Goal: Information Seeking & Learning: Check status

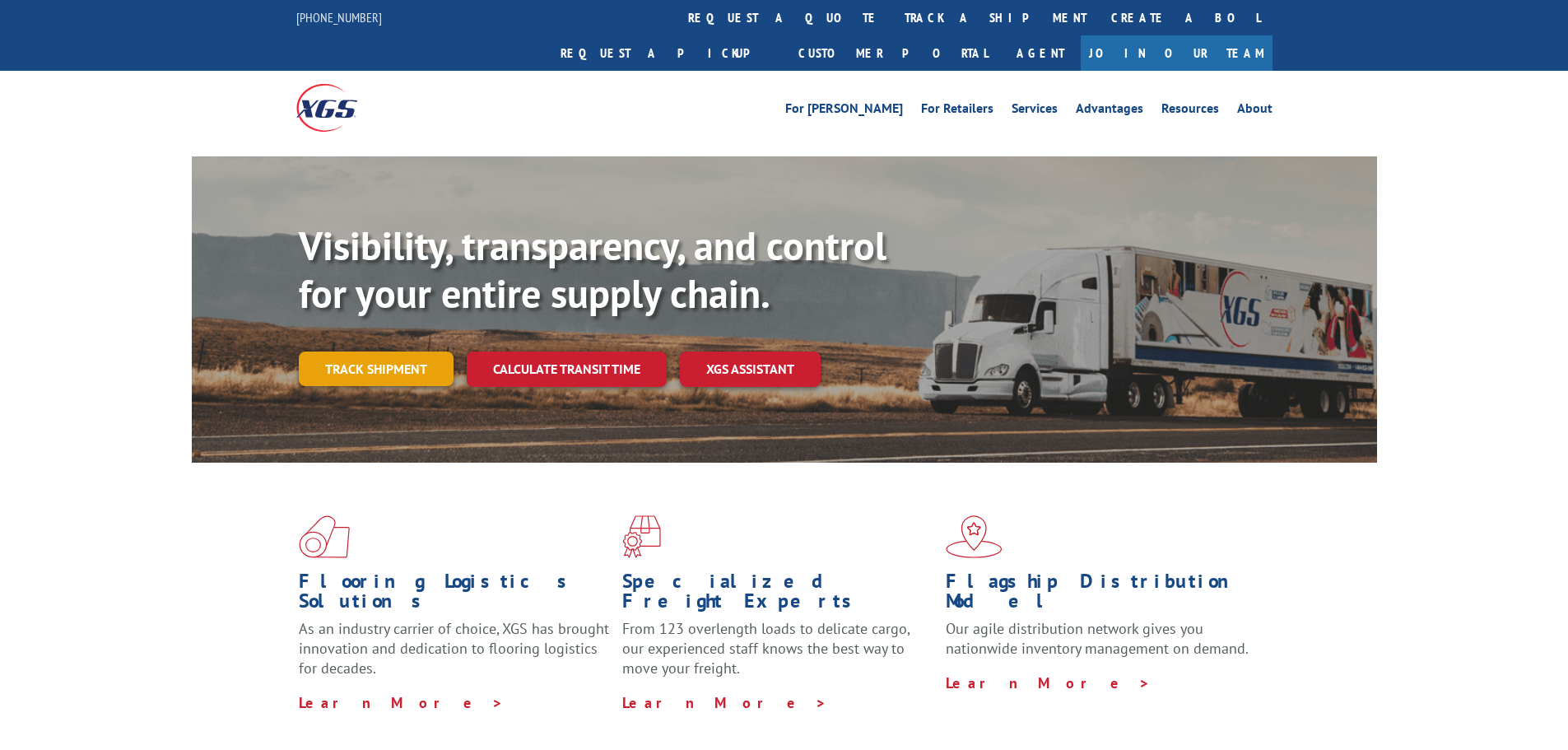
click at [403, 351] on link "Track shipment" at bounding box center [376, 369] width 155 height 35
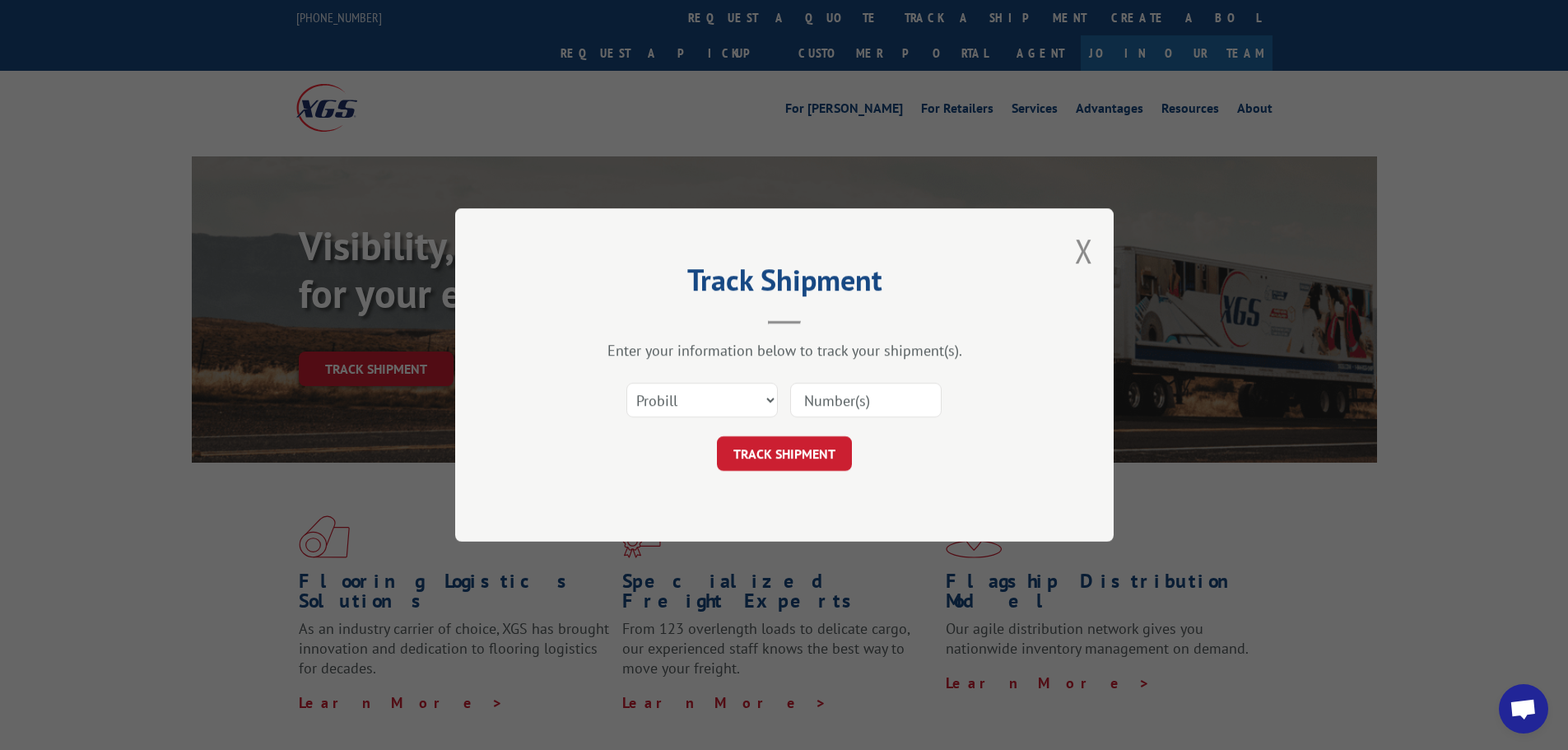
click at [884, 398] on input at bounding box center [866, 401] width 152 height 35
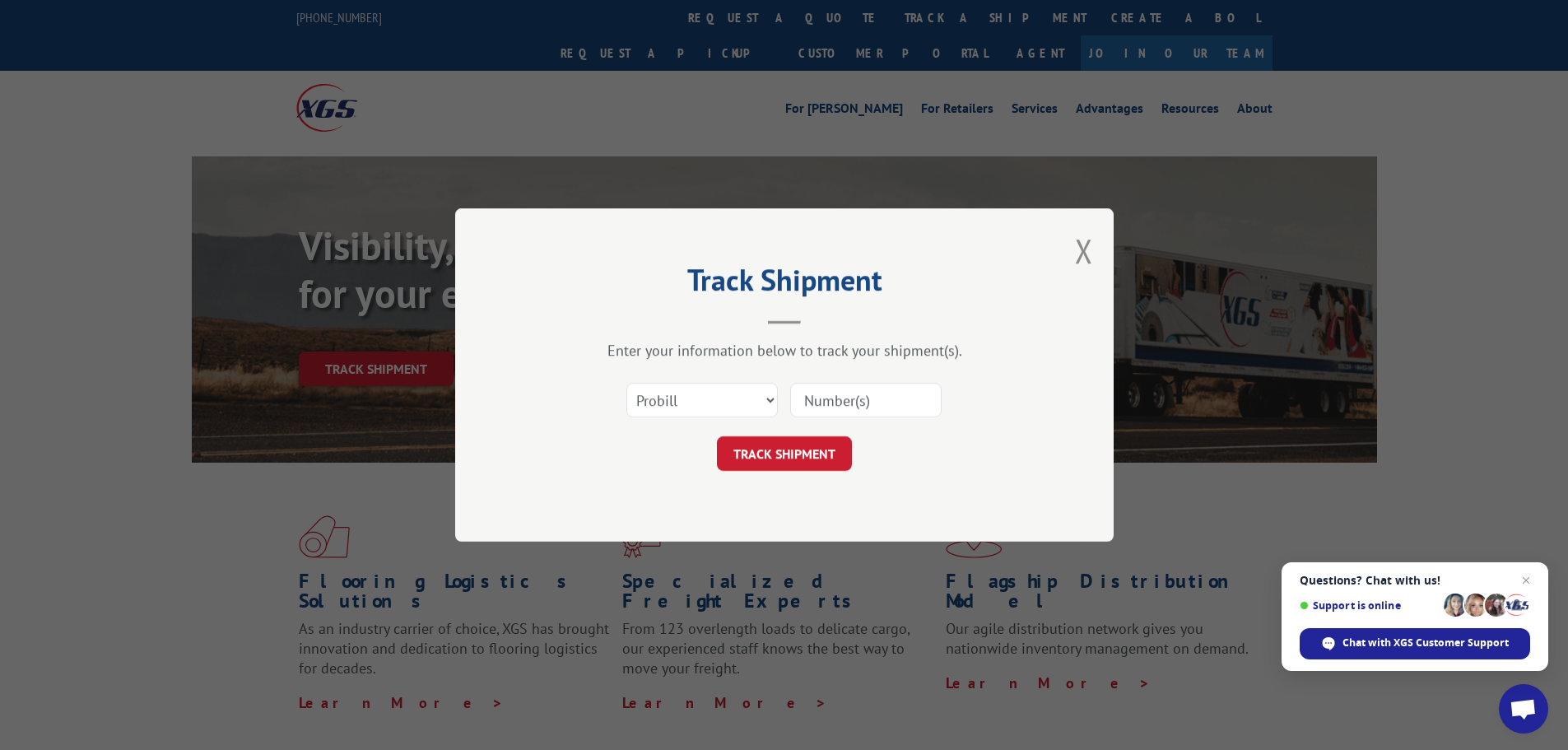
paste input "17596534"
type input "17596534"
click at [799, 458] on button "TRACK SHIPMENT" at bounding box center [784, 454] width 135 height 35
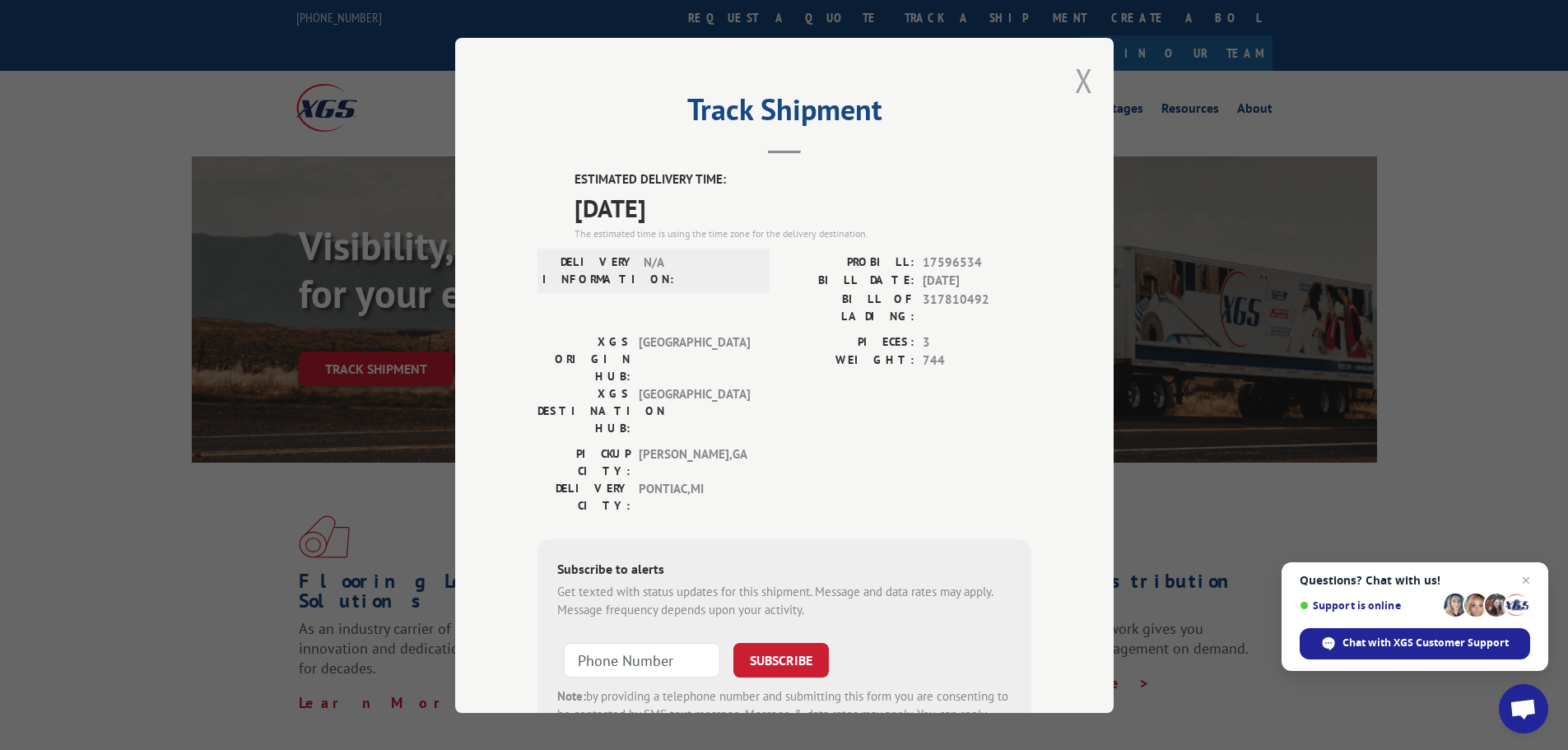
click at [1078, 82] on button "Close modal" at bounding box center [1084, 80] width 18 height 44
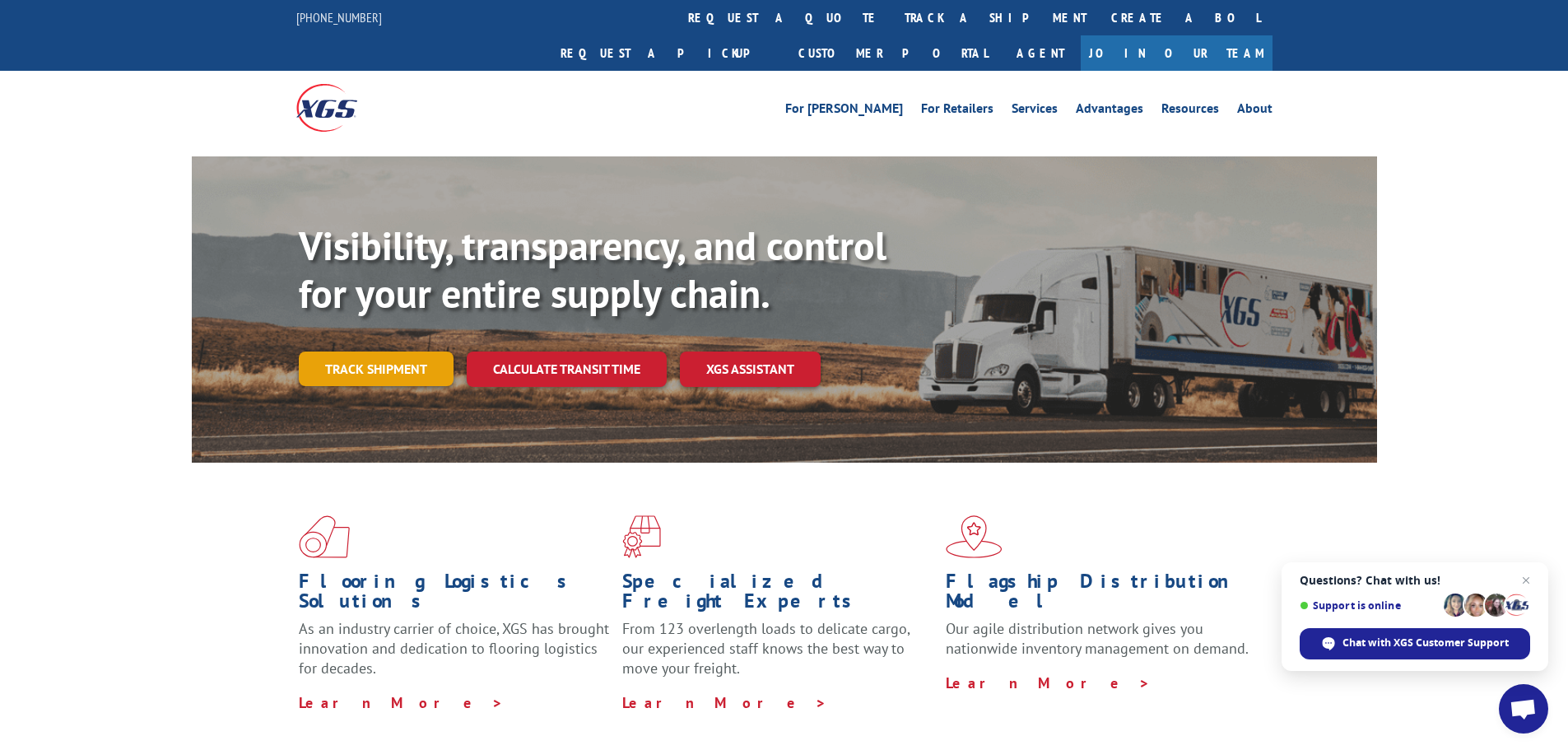
click at [394, 351] on link "Track shipment" at bounding box center [376, 369] width 155 height 35
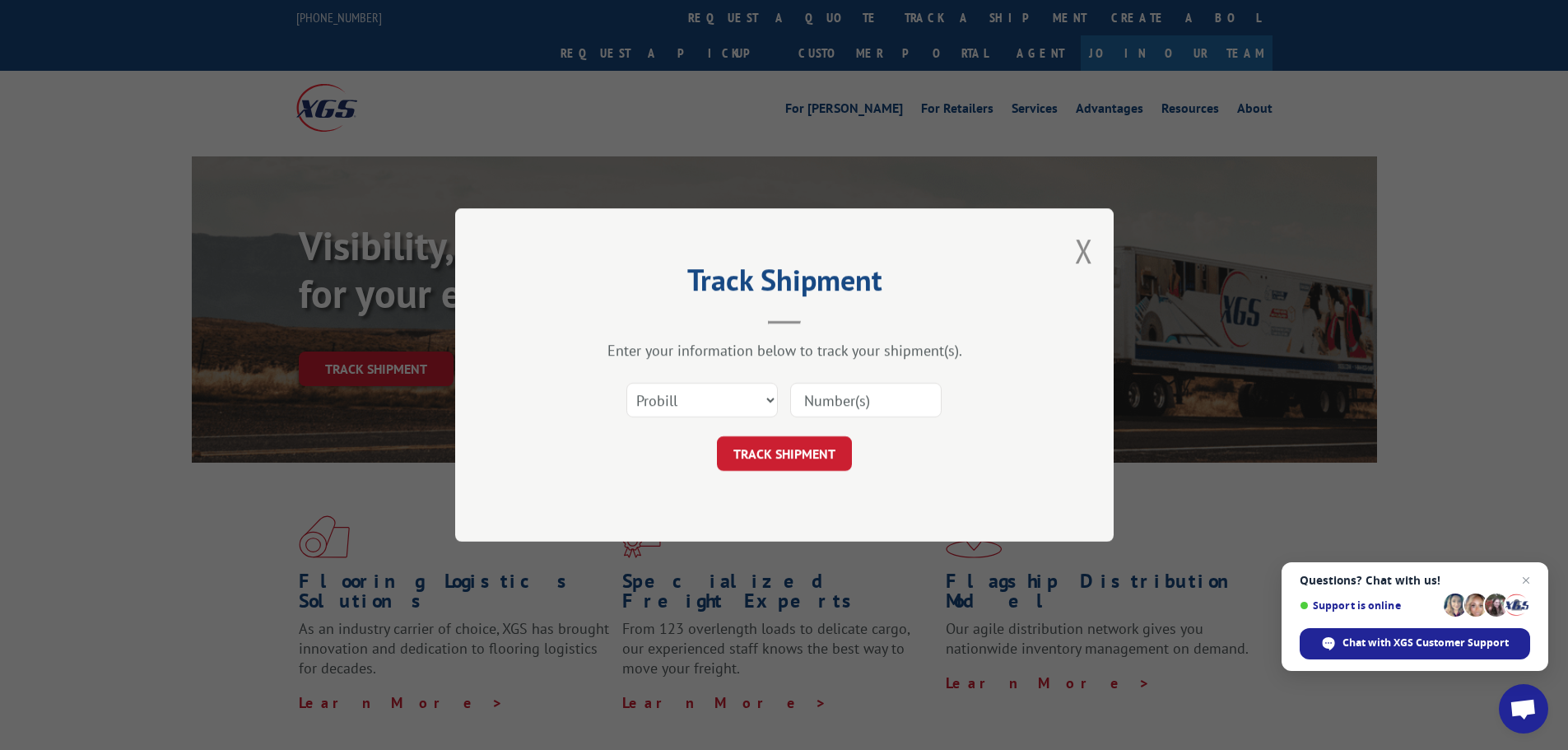
click at [841, 401] on input at bounding box center [866, 401] width 152 height 35
paste input "17597618"
type input "17597618"
click at [820, 461] on button "TRACK SHIPMENT" at bounding box center [784, 454] width 135 height 35
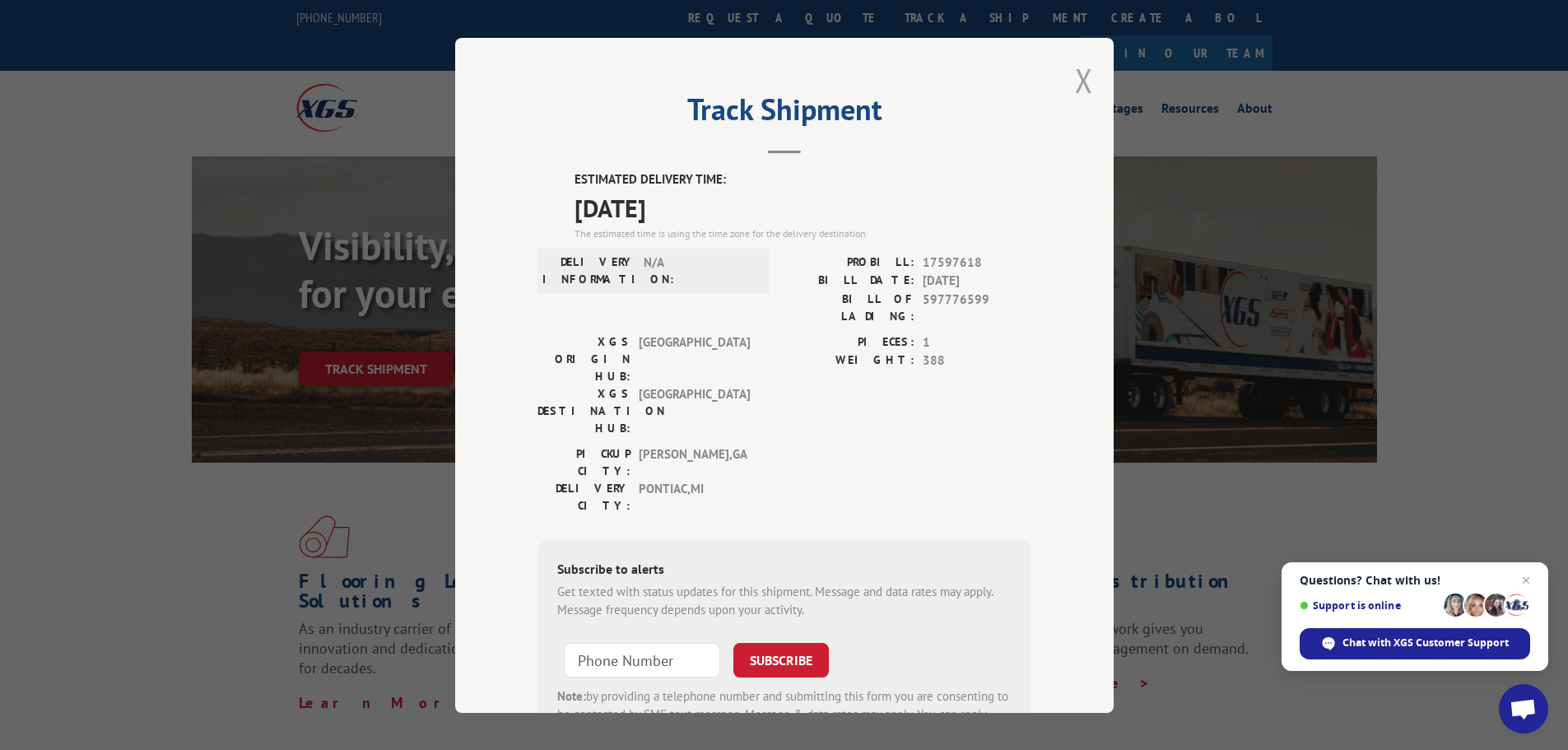
click at [1075, 76] on button "Close modal" at bounding box center [1084, 80] width 18 height 44
